Goal: Find specific page/section: Find specific page/section

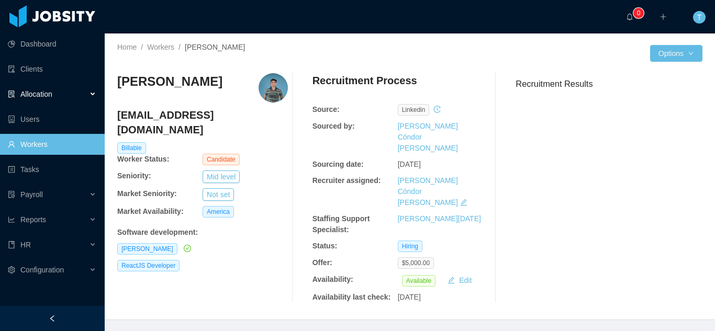
click at [46, 93] on span "Allocation" at bounding box center [36, 94] width 32 height 8
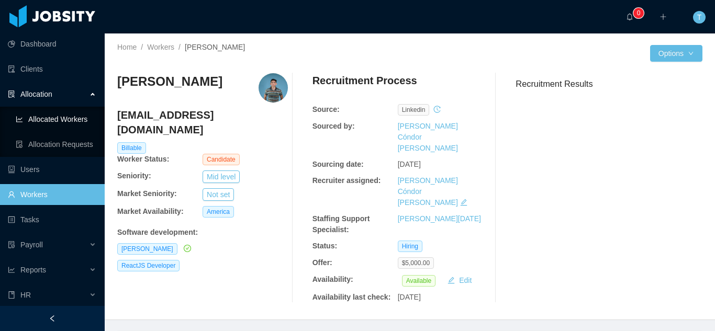
click at [68, 119] on link "Allocated Workers" at bounding box center [56, 119] width 81 height 21
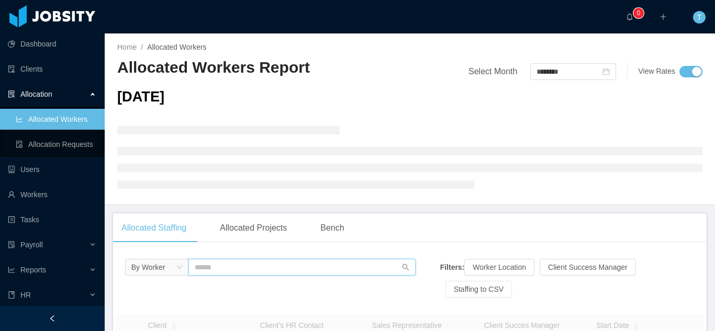
click at [197, 261] on input "text" at bounding box center [302, 267] width 228 height 17
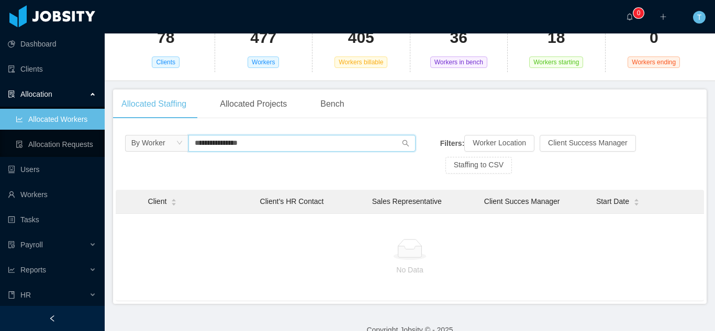
scroll to position [112, 0]
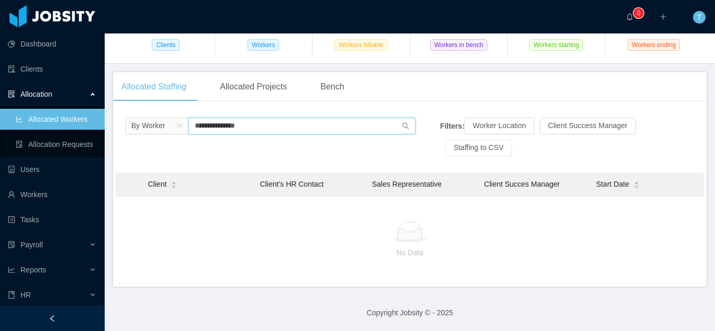
type input "**********"
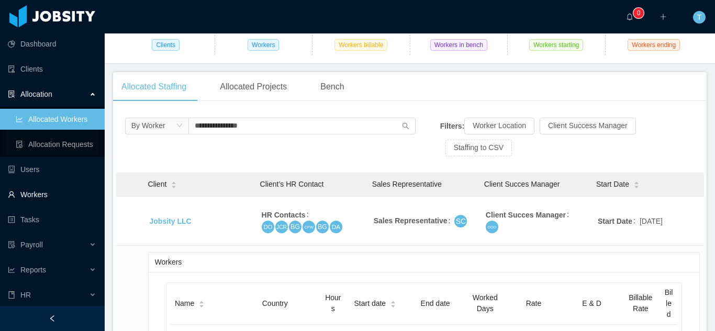
click at [41, 199] on link "Workers" at bounding box center [52, 194] width 88 height 21
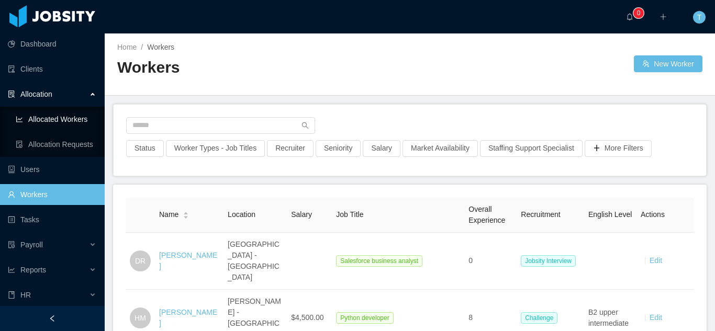
click at [73, 119] on link "Allocated Workers" at bounding box center [56, 119] width 81 height 21
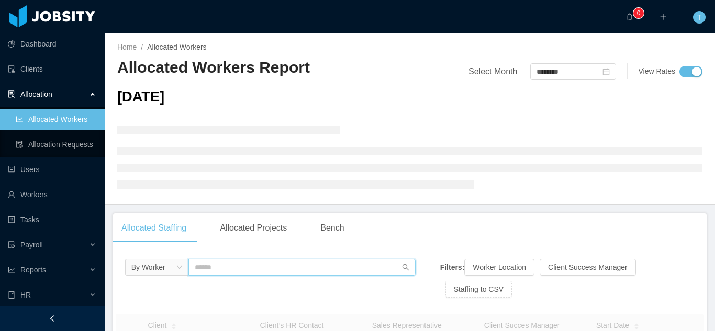
click at [212, 270] on input "text" at bounding box center [302, 267] width 228 height 17
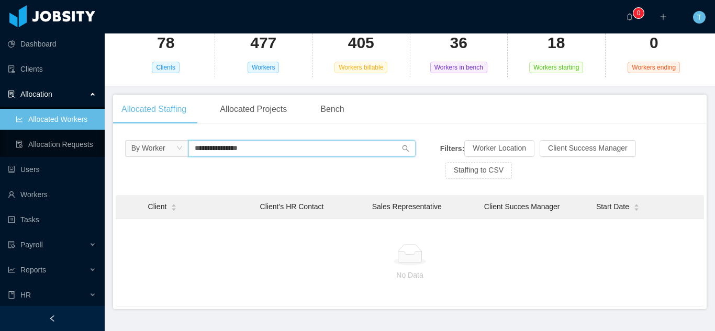
scroll to position [112, 0]
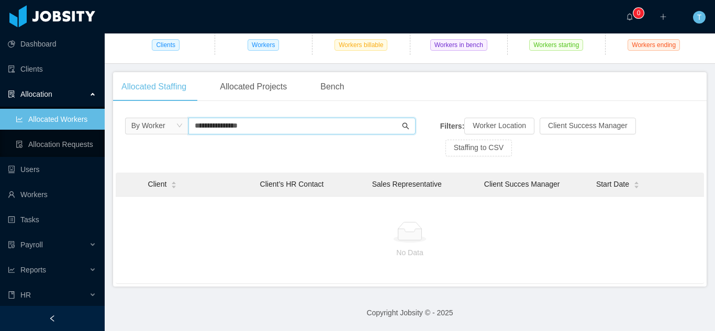
type input "**********"
click at [403, 123] on icon "icon: search" at bounding box center [405, 125] width 7 height 7
click at [314, 242] on div at bounding box center [410, 232] width 572 height 21
click at [292, 128] on input "**********" at bounding box center [302, 126] width 228 height 17
click at [403, 127] on icon "icon: search" at bounding box center [406, 126] width 7 height 7
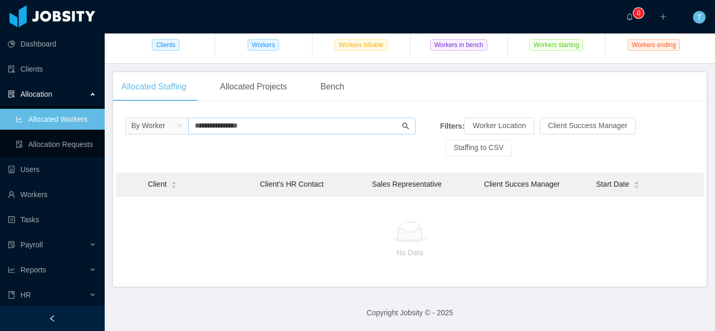
click at [403, 127] on icon "icon: search" at bounding box center [406, 126] width 7 height 7
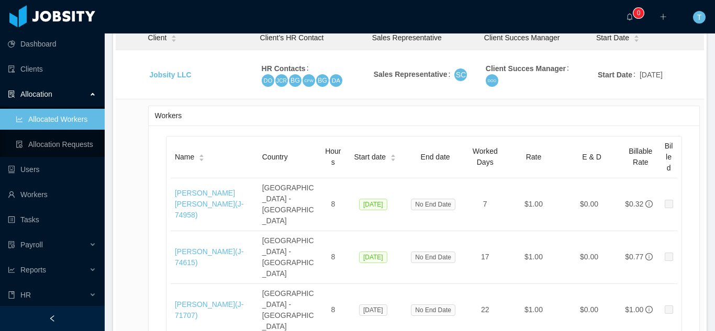
scroll to position [280, 0]
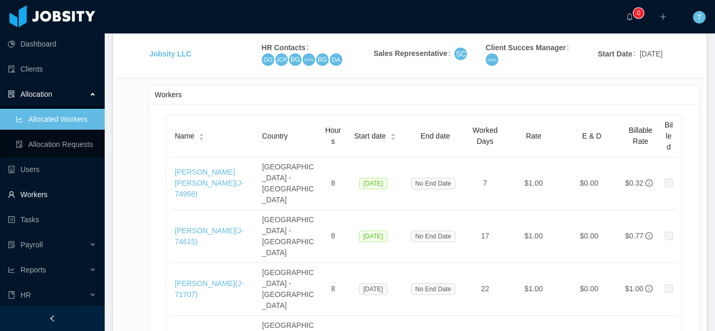
click at [31, 190] on link "Workers" at bounding box center [52, 194] width 88 height 21
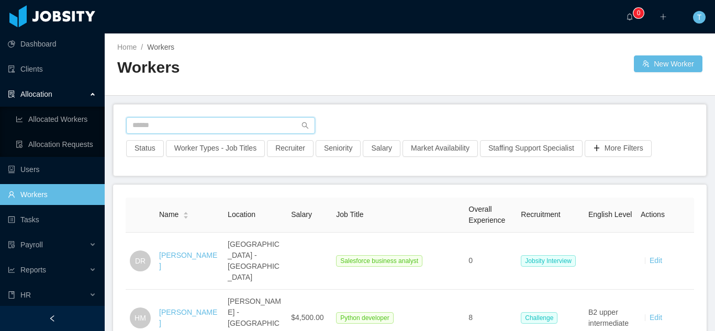
click at [251, 129] on input "text" at bounding box center [220, 125] width 189 height 17
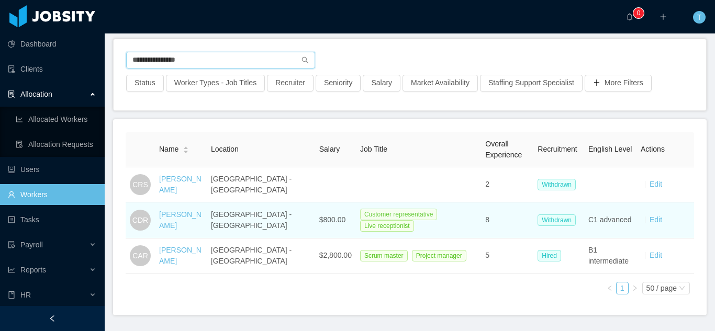
scroll to position [66, 0]
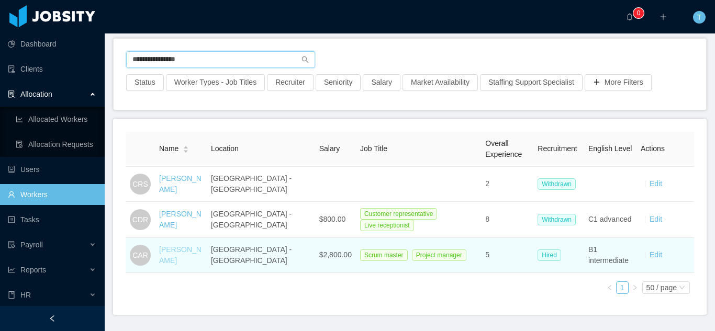
type input "**********"
click at [180, 256] on link "[PERSON_NAME]" at bounding box center [180, 254] width 42 height 19
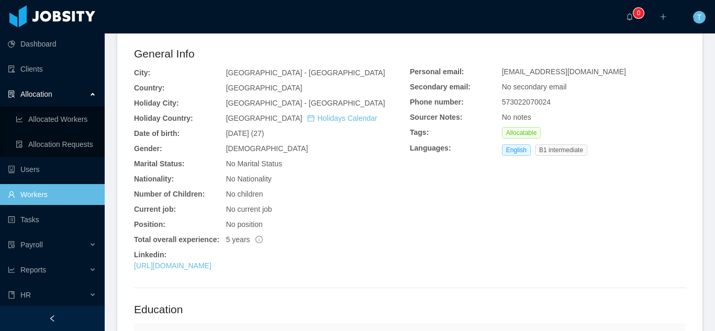
scroll to position [314, 0]
